Goal: Find contact information: Find contact information

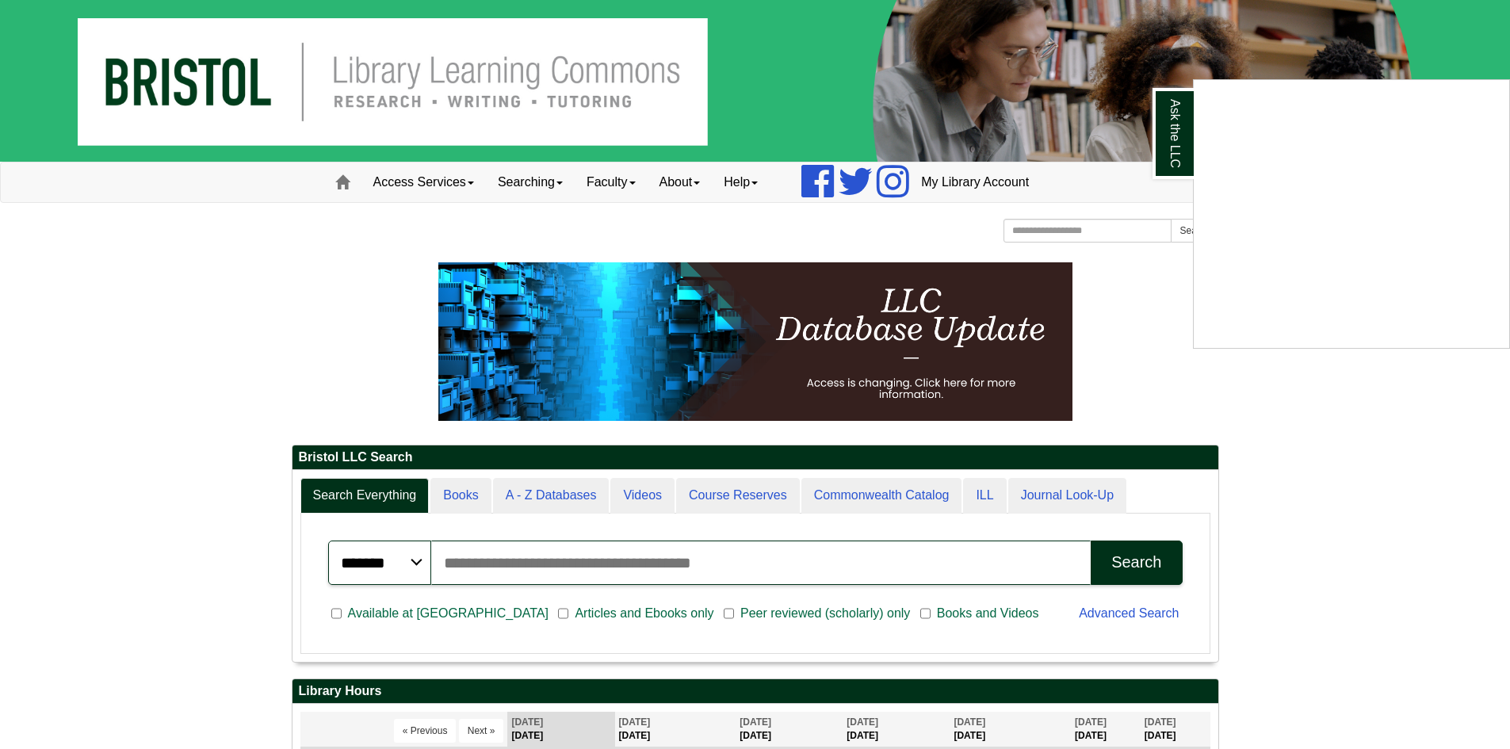
click at [1277, 702] on div "Ask the LLC" at bounding box center [755, 374] width 1510 height 749
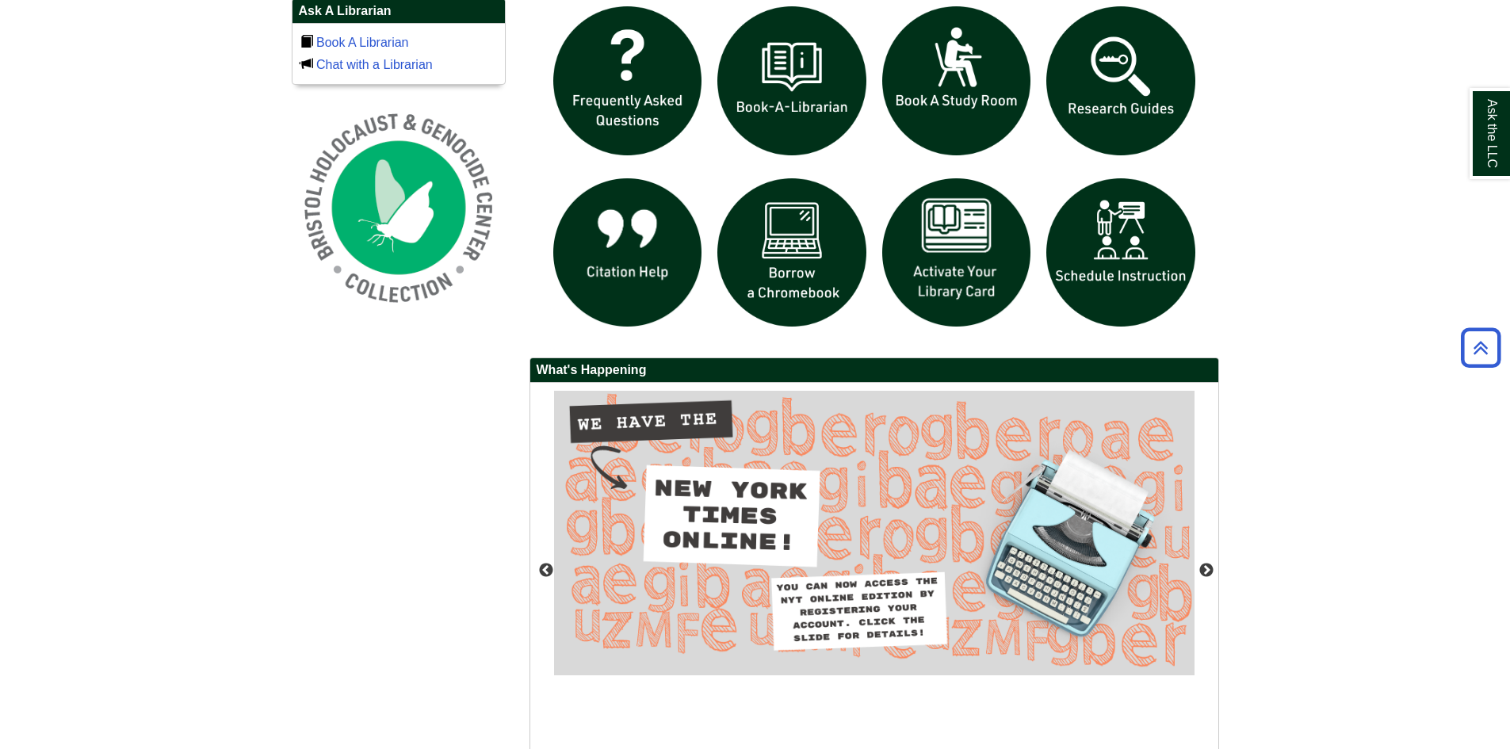
scroll to position [1277, 0]
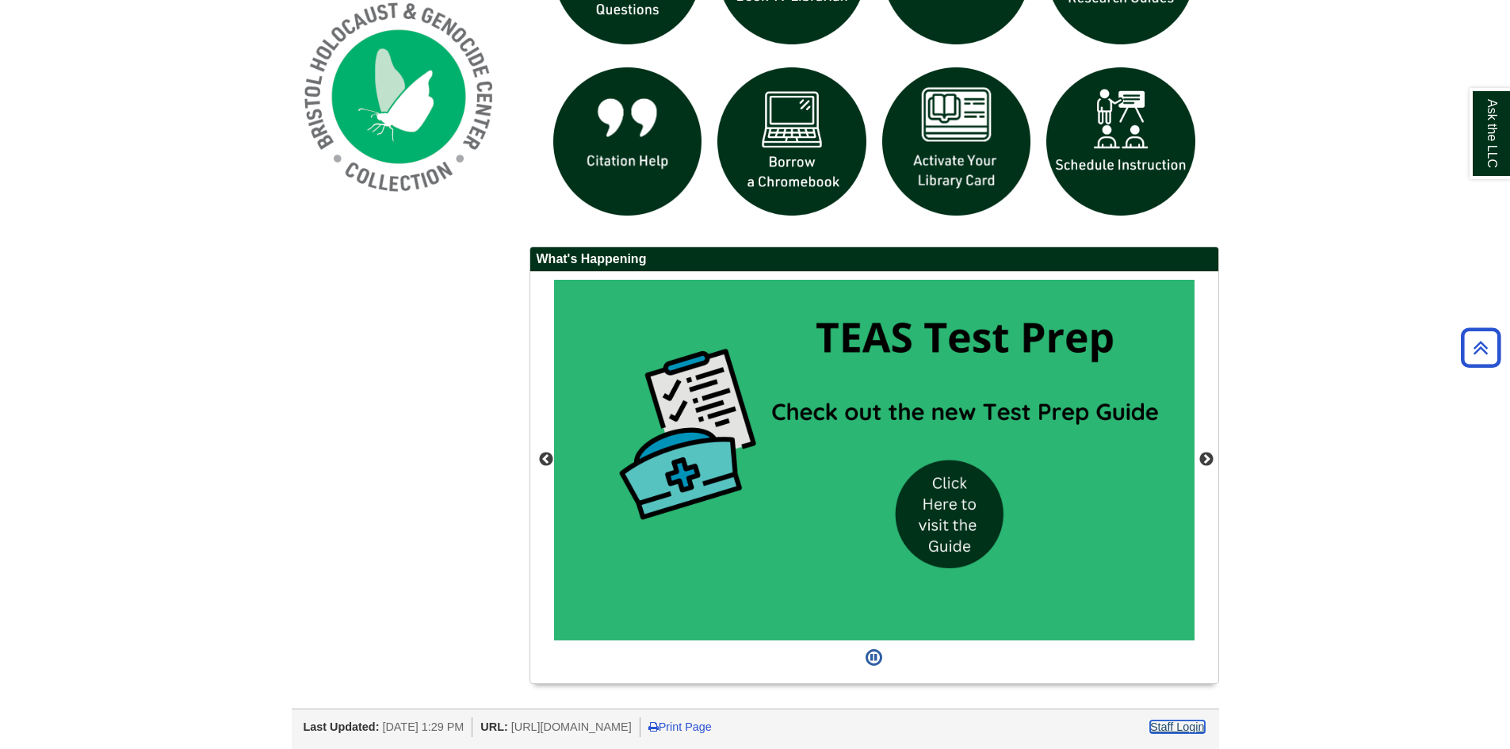
click at [1190, 725] on link "Staff Login" at bounding box center [1177, 727] width 55 height 13
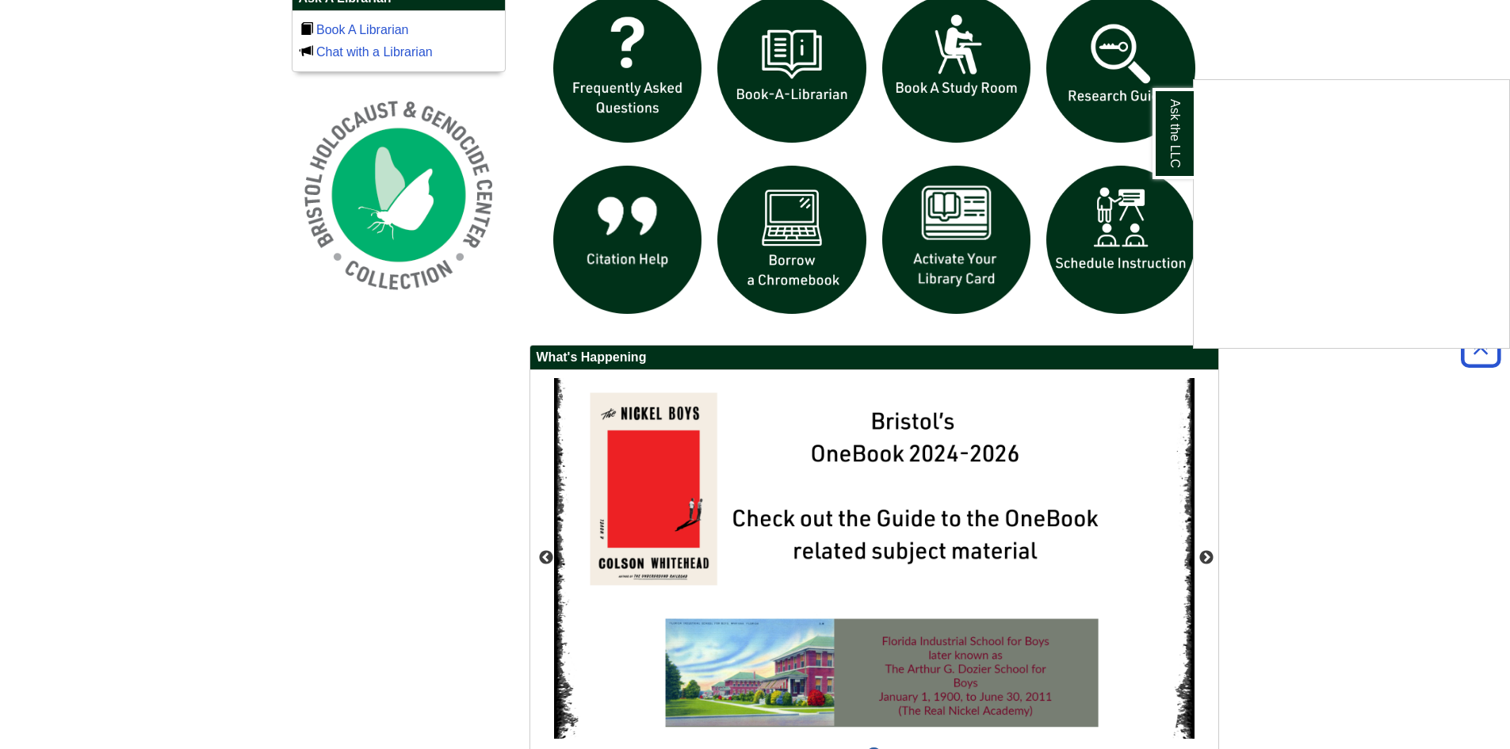
scroll to position [1277, 0]
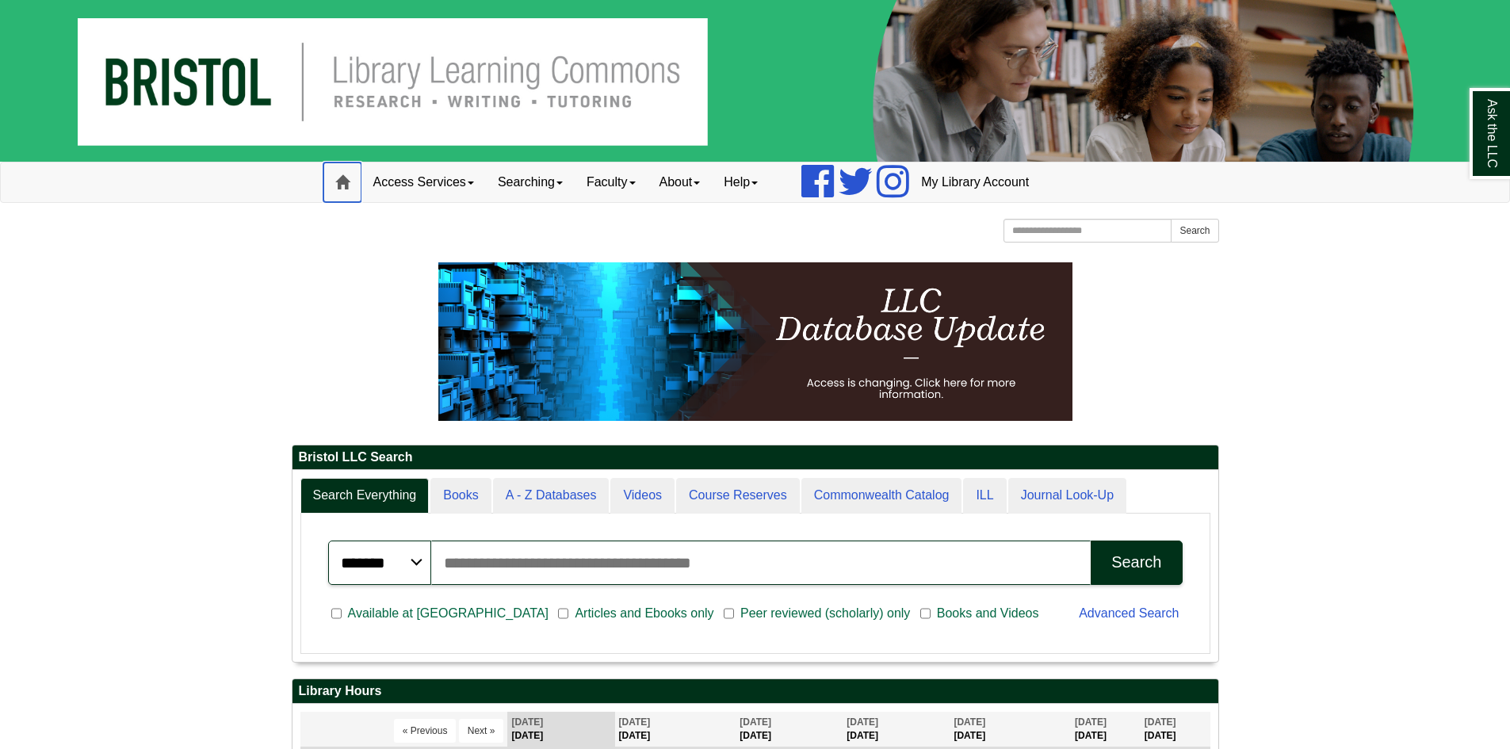
click at [344, 175] on span at bounding box center [342, 182] width 14 height 14
click at [420, 185] on link "Access Services" at bounding box center [423, 183] width 124 height 40
click at [526, 186] on link "Searching" at bounding box center [530, 183] width 89 height 40
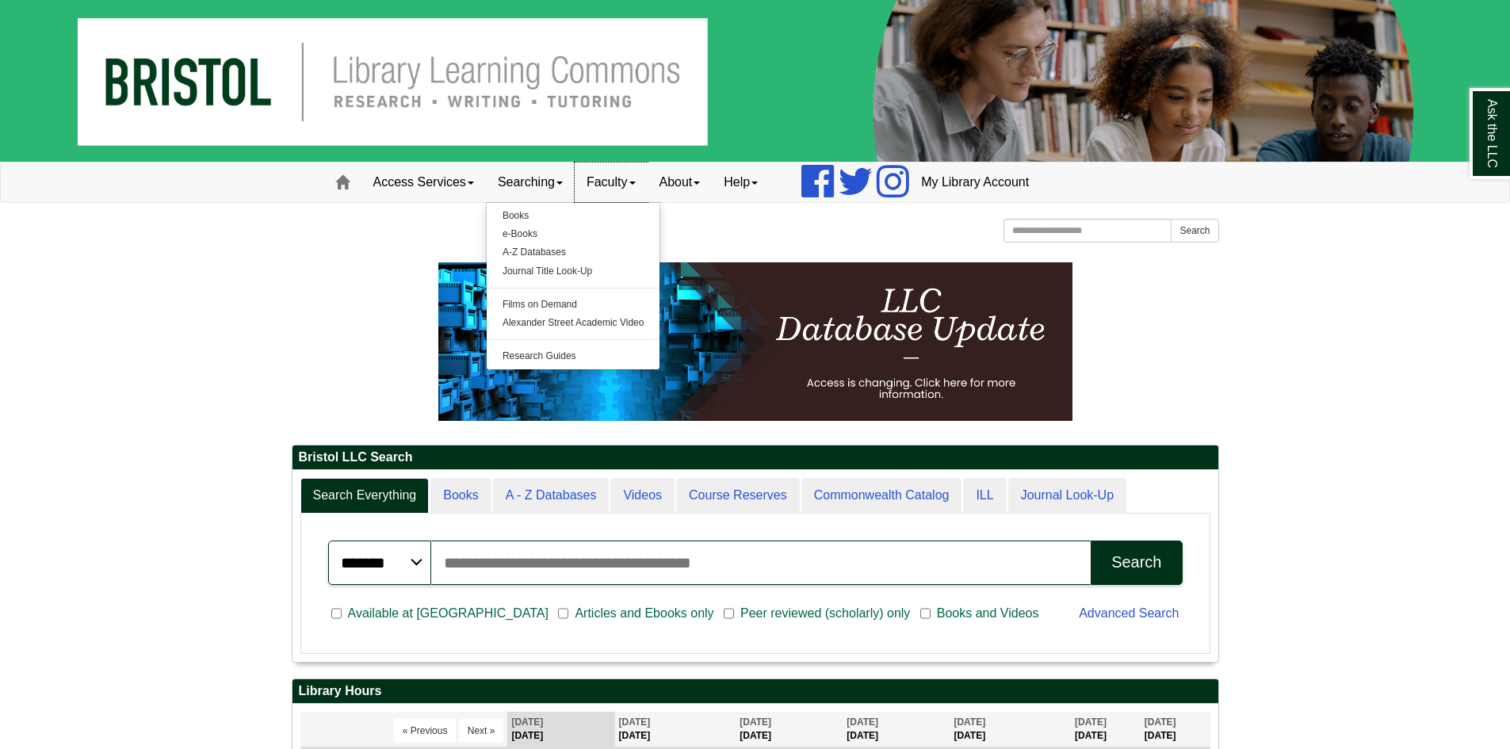
click at [611, 186] on link "Faculty" at bounding box center [611, 183] width 73 height 40
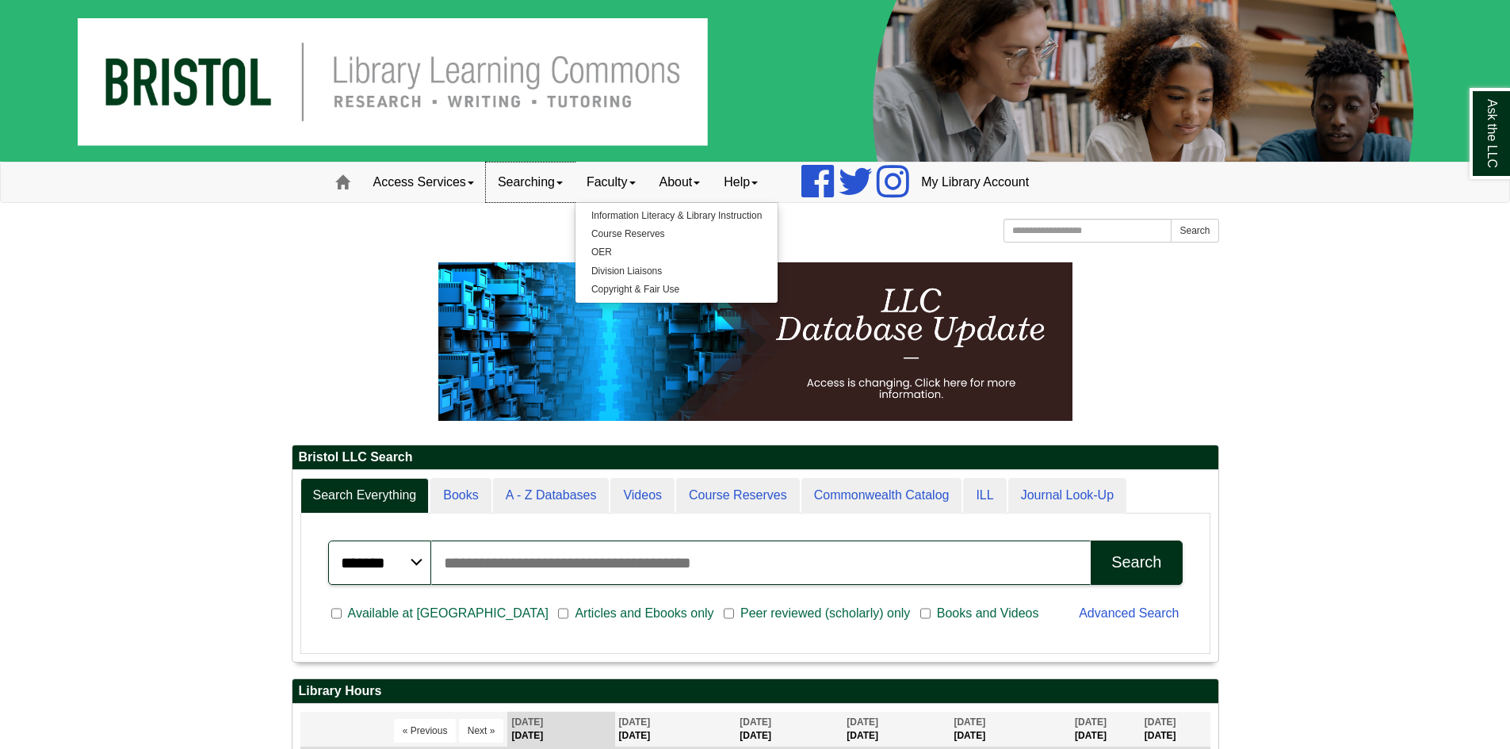
click at [514, 177] on link "Searching" at bounding box center [530, 183] width 89 height 40
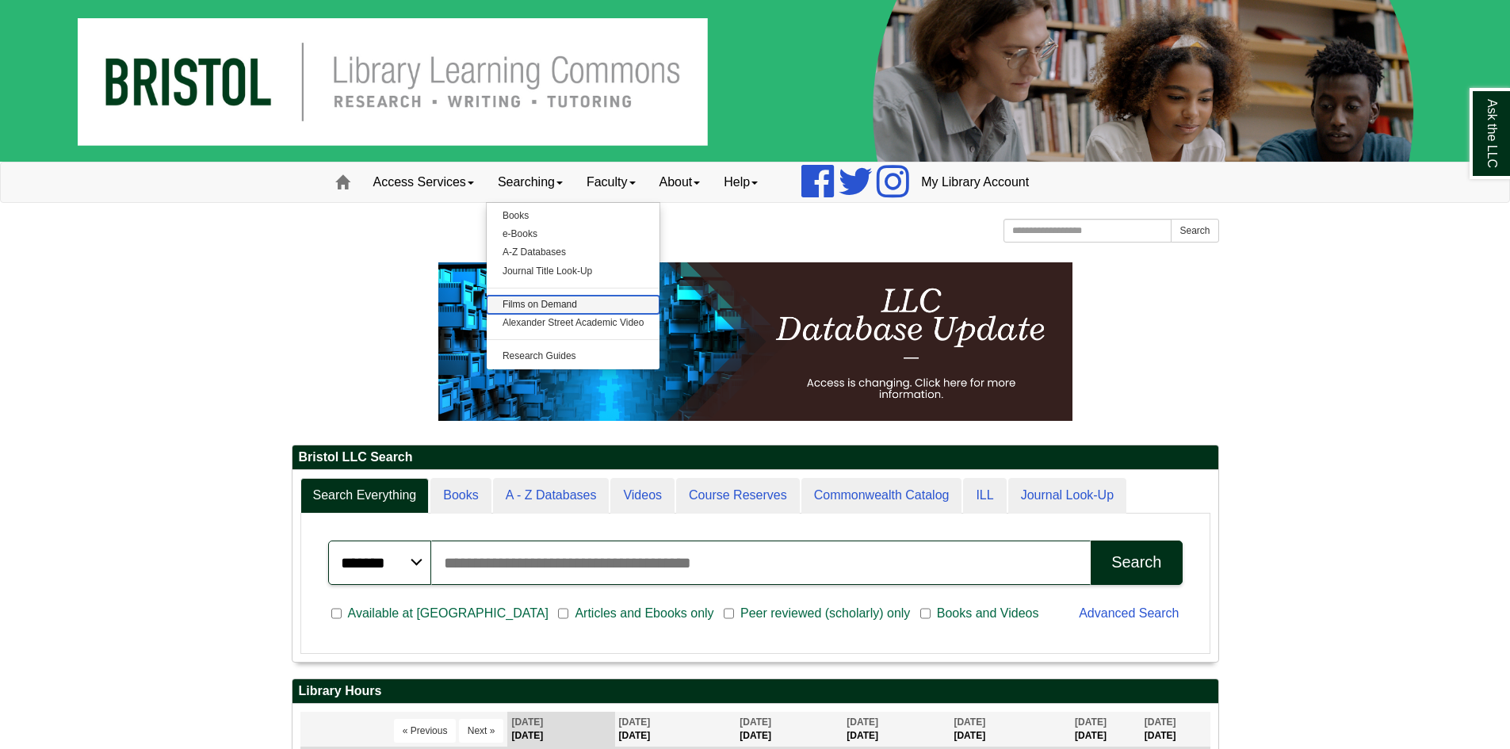
click at [517, 306] on link "Films on Demand" at bounding box center [574, 305] width 174 height 18
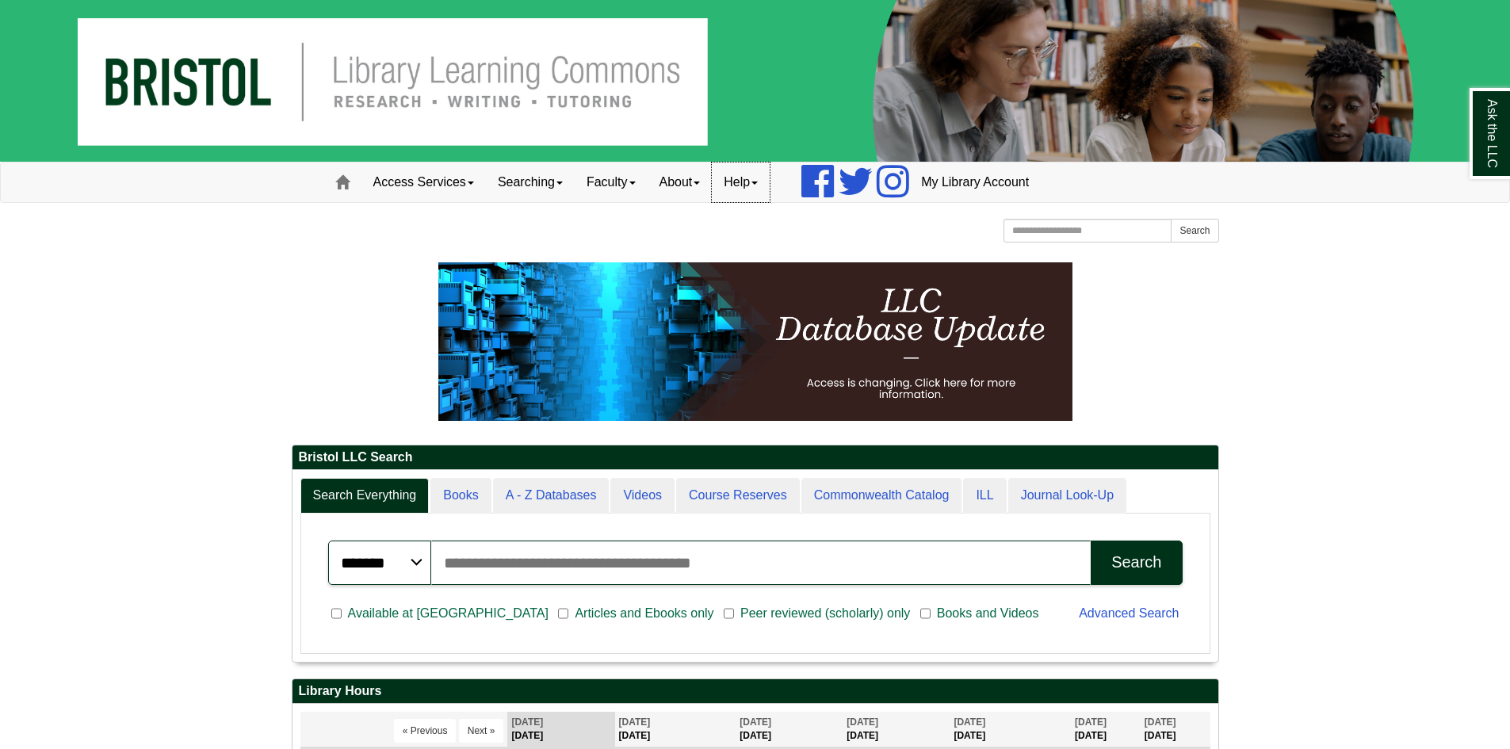
click at [757, 193] on link "Help" at bounding box center [741, 183] width 58 height 40
click at [702, 188] on link "About" at bounding box center [680, 183] width 65 height 40
click at [710, 230] on link "Hours & Locations" at bounding box center [711, 234] width 127 height 18
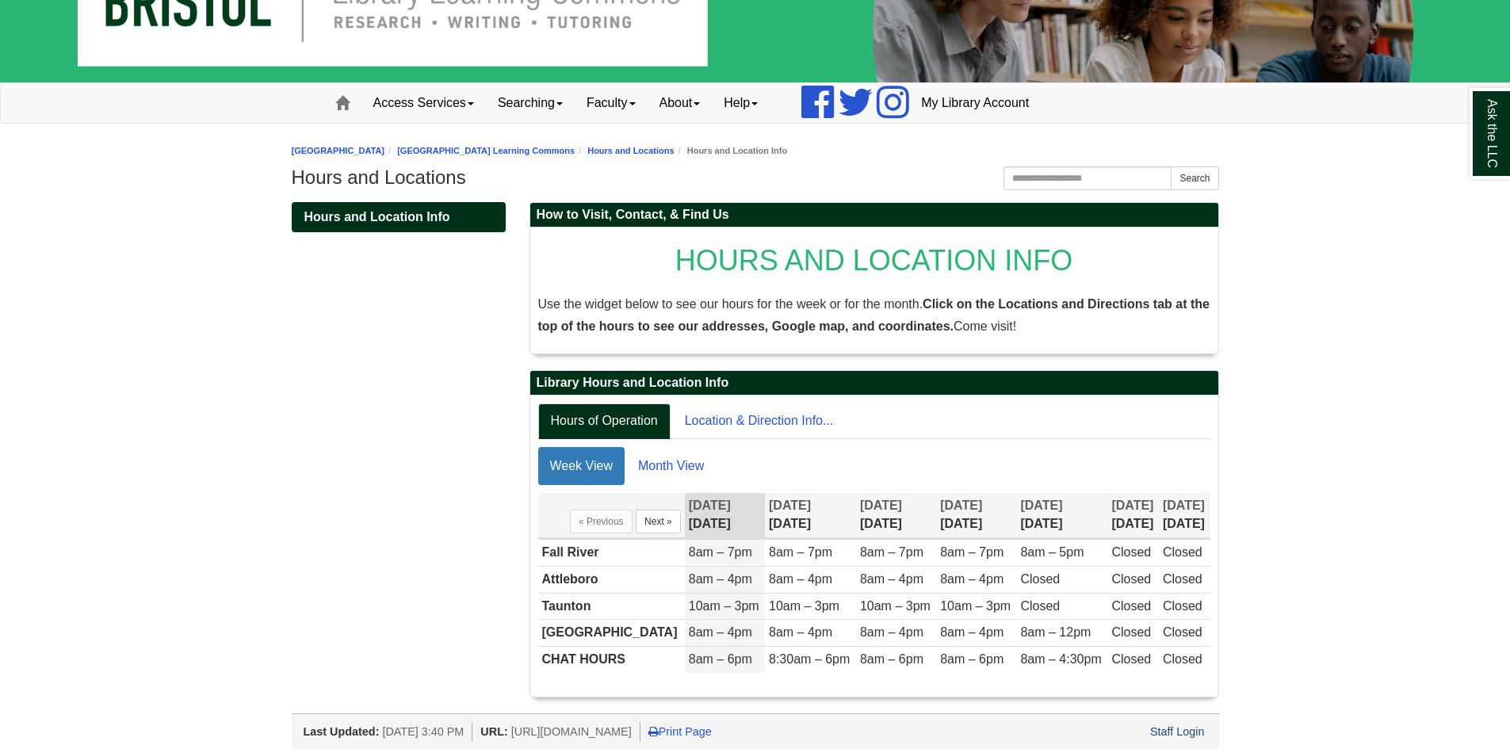
scroll to position [84, 0]
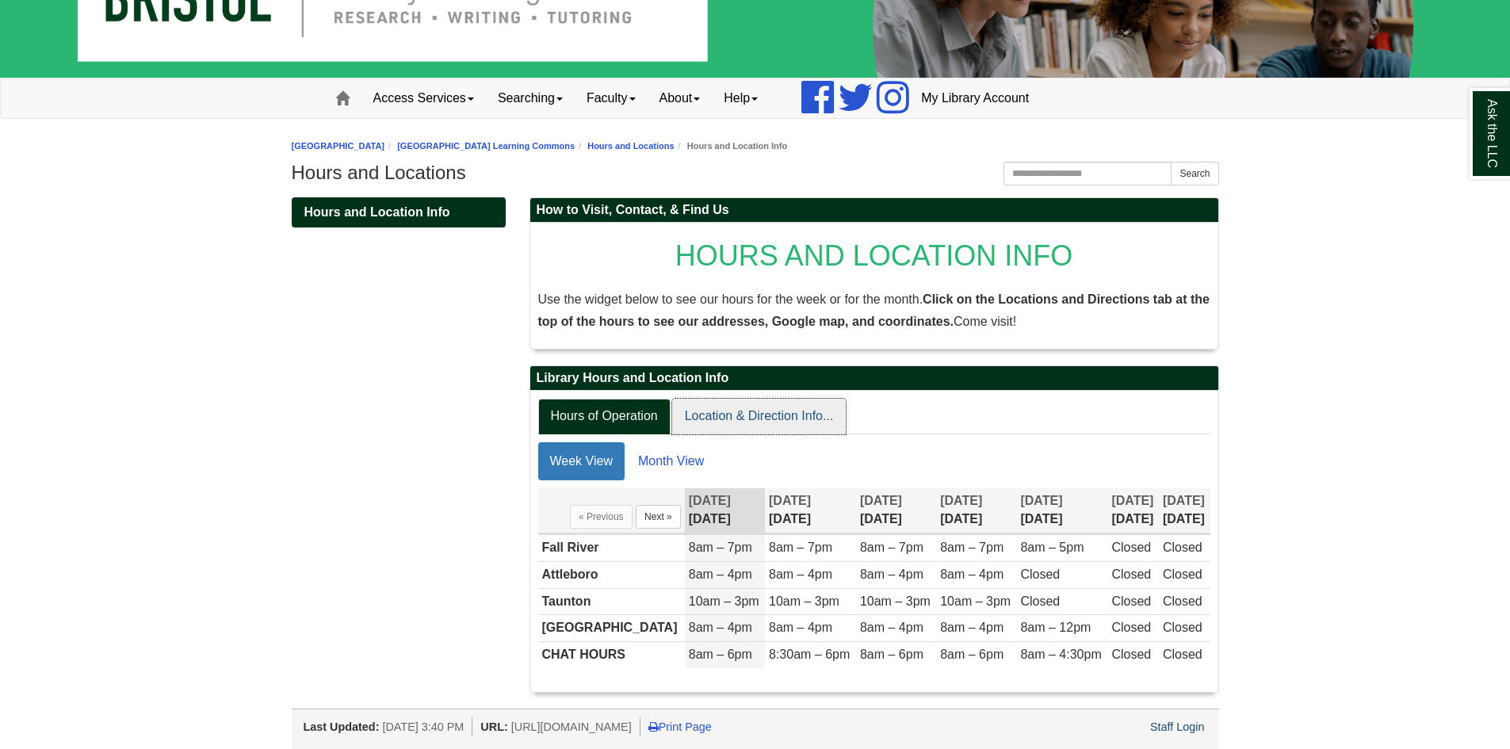
click at [772, 413] on link "Location & Direction Info..." at bounding box center [759, 417] width 174 height 36
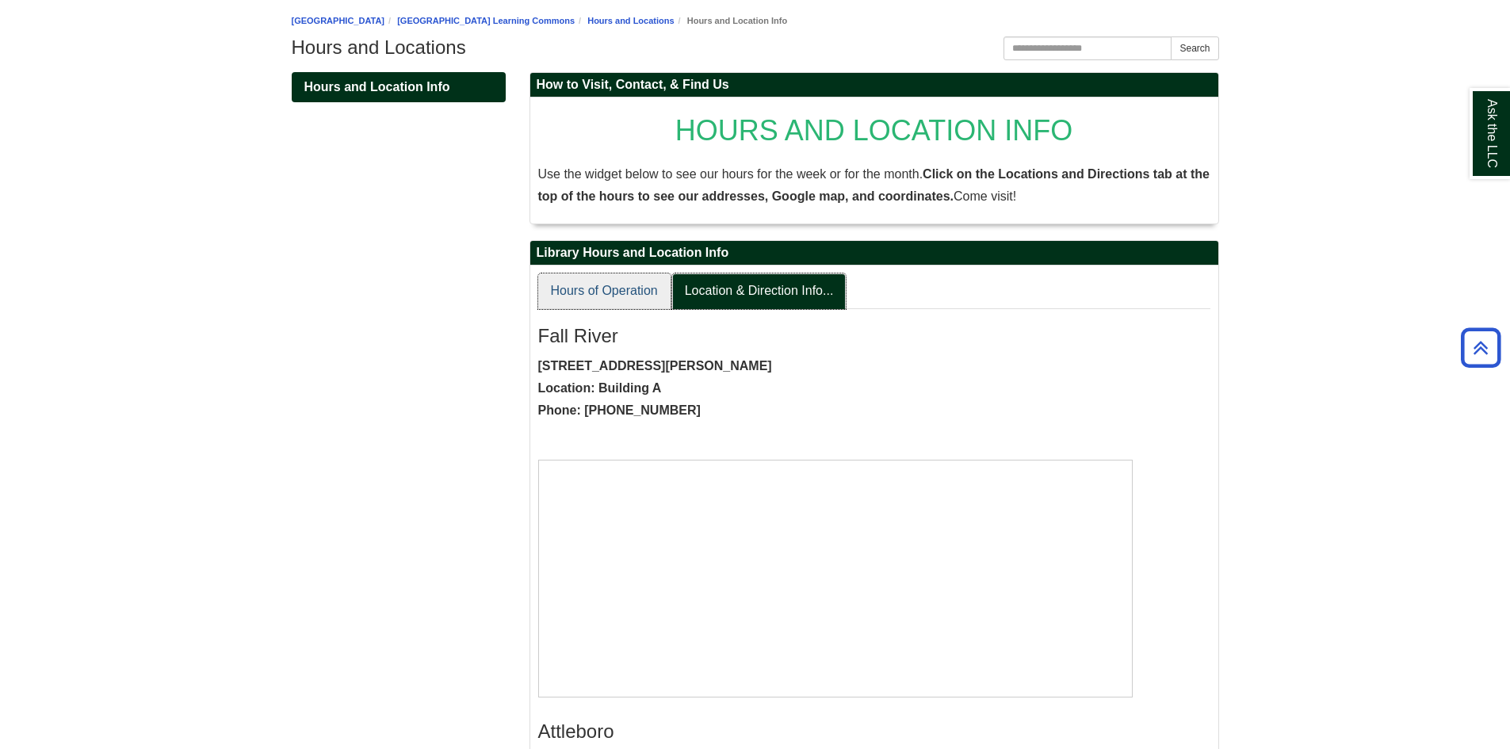
scroll to position [163, 0]
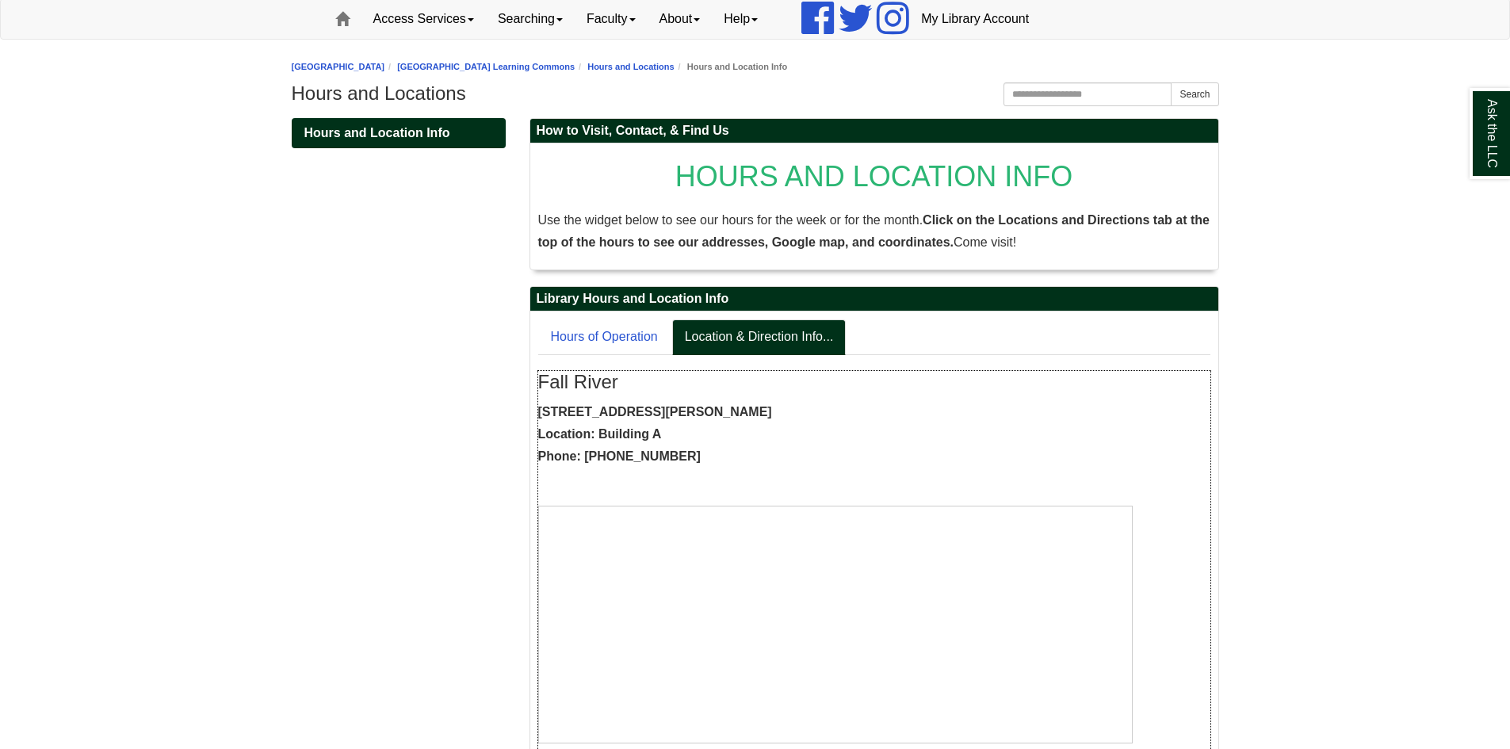
drag, startPoint x: 539, startPoint y: 408, endPoint x: 787, endPoint y: 405, distance: 248.2
click at [787, 405] on p "[STREET_ADDRESS][PERSON_NAME] Location: Building A Phone: [PHONE_NUMBER]" at bounding box center [874, 434] width 672 height 67
copy strong "[STREET_ADDRESS][PERSON_NAME]"
click at [861, 375] on h3 "Fall River" at bounding box center [874, 382] width 672 height 22
drag, startPoint x: 784, startPoint y: 407, endPoint x: 535, endPoint y: 399, distance: 249.1
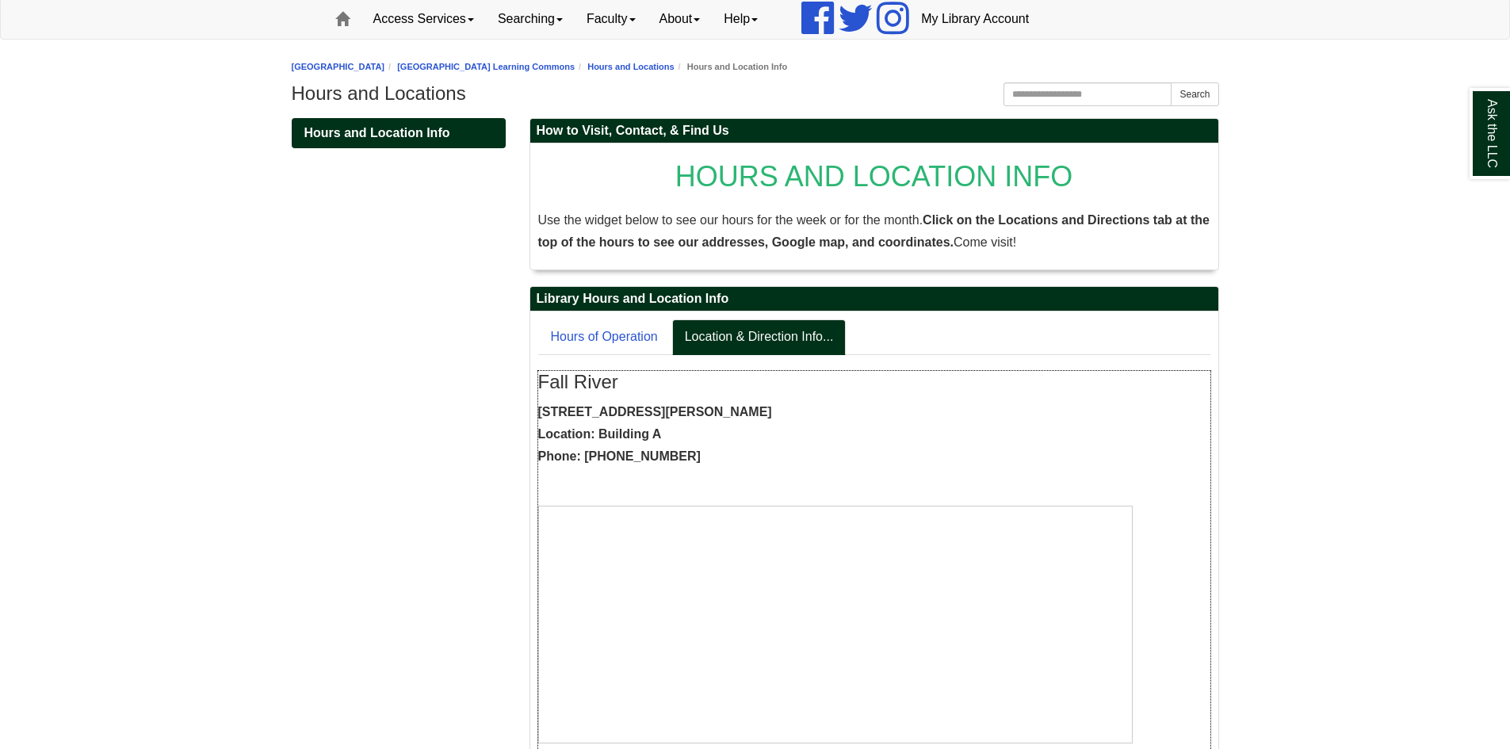
copy strong "[STREET_ADDRESS][PERSON_NAME]"
drag, startPoint x: 583, startPoint y: 449, endPoint x: 631, endPoint y: 453, distance: 47.7
click at [631, 453] on strong "[STREET_ADDRESS][PERSON_NAME] Location: Building A Phone: [PHONE_NUMBER]" at bounding box center [655, 434] width 234 height 58
copy strong "774-357"
